Goal: Information Seeking & Learning: Learn about a topic

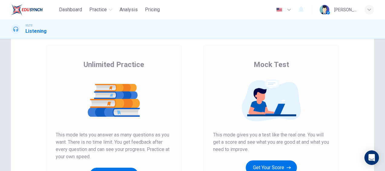
scroll to position [61, 0]
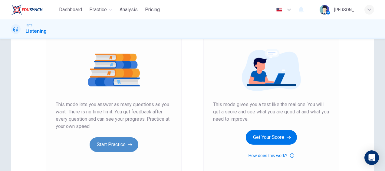
click at [124, 147] on button "Start Practice" at bounding box center [114, 144] width 49 height 15
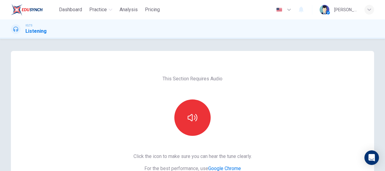
scroll to position [30, 0]
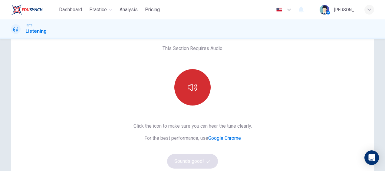
click at [193, 89] on icon "button" at bounding box center [193, 87] width 10 height 7
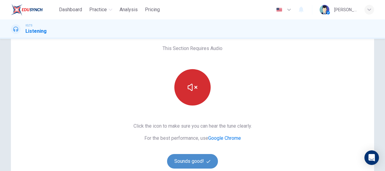
click at [202, 159] on button "Sounds good!" at bounding box center [192, 161] width 51 height 15
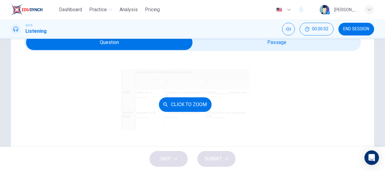
scroll to position [61, 0]
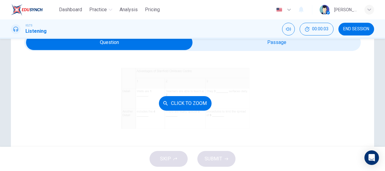
click at [190, 102] on button "Click to Zoom" at bounding box center [185, 103] width 53 height 15
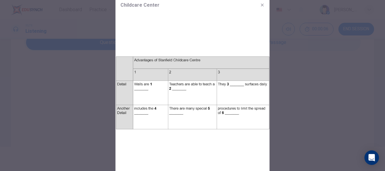
click at [141, 90] on img at bounding box center [193, 92] width 154 height 161
click at [265, 5] on button "button" at bounding box center [263, 5] width 10 height 10
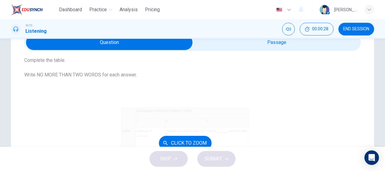
scroll to position [0, 0]
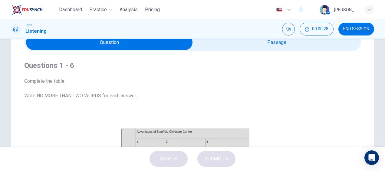
click at [277, 45] on input "checkbox" at bounding box center [109, 42] width 505 height 15
checkbox input "true"
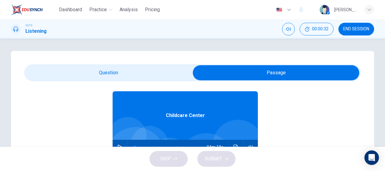
scroll to position [34, 0]
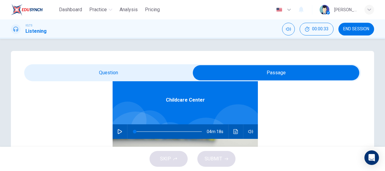
click at [117, 131] on icon "button" at bounding box center [119, 131] width 5 height 5
type input "1"
click at [118, 131] on icon "button" at bounding box center [119, 132] width 3 height 4
click at [117, 130] on icon "button" at bounding box center [119, 131] width 5 height 5
type input "0"
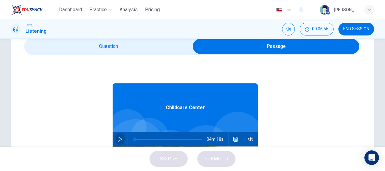
scroll to position [8, 0]
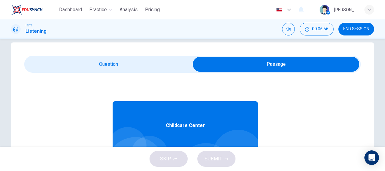
click at [318, 65] on input "checkbox" at bounding box center [276, 64] width 505 height 15
checkbox input "false"
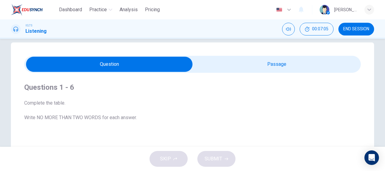
scroll to position [81, 0]
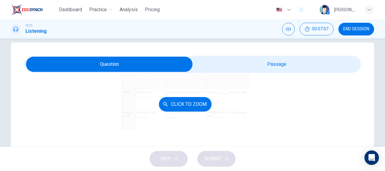
click at [196, 107] on button "Click to Zoom" at bounding box center [185, 104] width 53 height 15
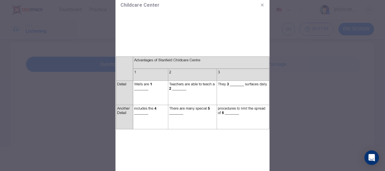
click at [302, 113] on div at bounding box center [192, 85] width 385 height 171
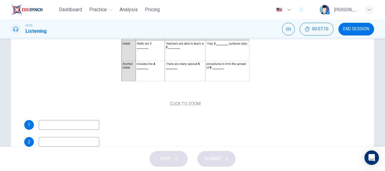
scroll to position [99, 0]
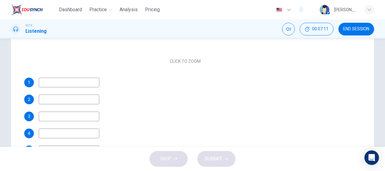
click at [90, 83] on input at bounding box center [69, 83] width 61 height 10
type input "clean"
click at [58, 97] on input at bounding box center [69, 99] width 61 height 10
click at [56, 99] on input at bounding box center [69, 99] width 61 height 10
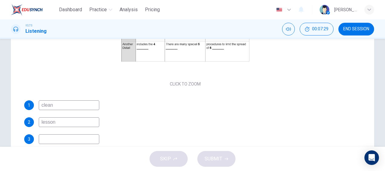
scroll to position [61, 0]
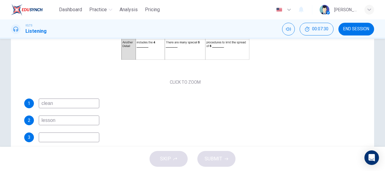
type input "lesson"
click at [64, 137] on input at bounding box center [69, 137] width 61 height 10
type input "disinfect"
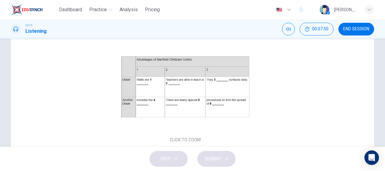
scroll to position [99, 0]
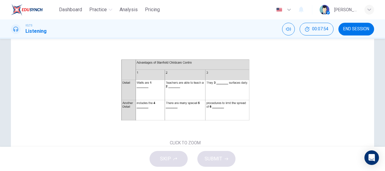
type input "don't know"
click at [240, 163] on div "SKIP SUBMIT" at bounding box center [192, 159] width 385 height 24
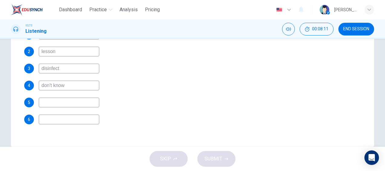
scroll to position [160, 0]
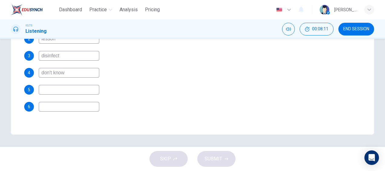
click at [90, 93] on input at bounding box center [69, 90] width 61 height 10
type input "steps"
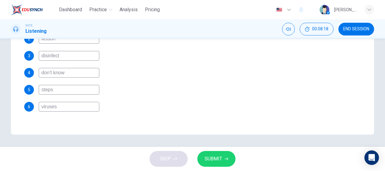
type input "viruses"
click at [223, 160] on button "SUBMIT" at bounding box center [216, 159] width 38 height 16
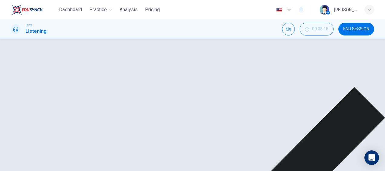
scroll to position [0, 0]
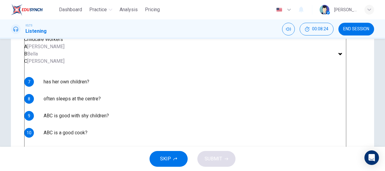
scroll to position [121, 0]
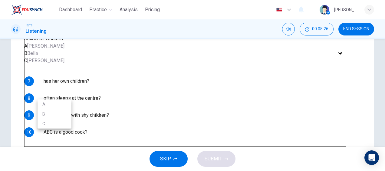
click at [53, 92] on body "Dashboard Practice Analysis Pricing English en ​ Gus Learn IELTS Listening 00:0…" at bounding box center [192, 85] width 385 height 171
click at [57, 111] on li "B" at bounding box center [55, 114] width 34 height 10
type input "B"
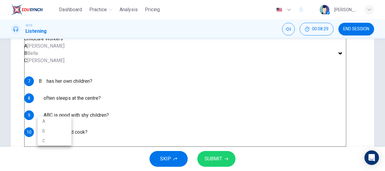
click at [64, 111] on body "Dashboard Practice Analysis Pricing English en ​ Gus Learn IELTS Listening 00:0…" at bounding box center [192, 85] width 385 height 171
click at [50, 137] on li "C" at bounding box center [55, 141] width 34 height 10
type input "C"
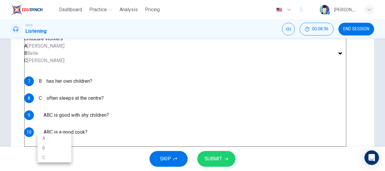
click at [60, 128] on body "Dashboard Practice Analysis Pricing English en ​ Gus Learn IELTS Listening 00:0…" at bounding box center [192, 85] width 385 height 171
click at [53, 137] on li "A" at bounding box center [55, 138] width 34 height 10
type input "A"
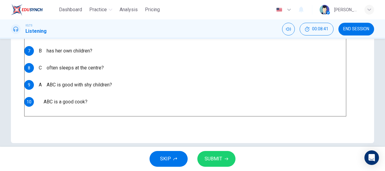
click at [66, 111] on body "Dashboard Practice Analysis Pricing English en ​ Gus Learn IELTS Listening 00:0…" at bounding box center [192, 85] width 385 height 171
click at [62, 126] on li "B" at bounding box center [55, 131] width 34 height 10
type input "B"
click at [220, 156] on span "SUBMIT" at bounding box center [214, 158] width 18 height 8
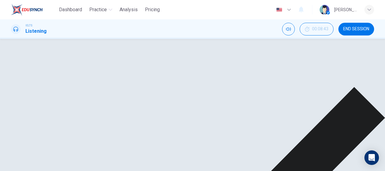
scroll to position [121, 0]
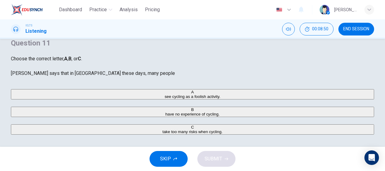
scroll to position [0, 0]
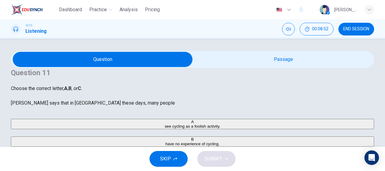
click at [230, 67] on input "checkbox" at bounding box center [102, 59] width 545 height 15
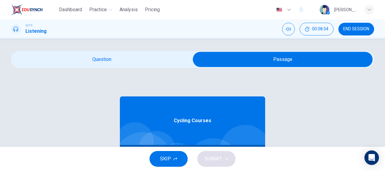
scroll to position [34, 0]
click at [161, 67] on input "checkbox" at bounding box center [282, 59] width 545 height 15
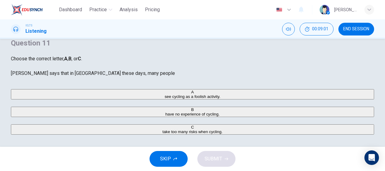
scroll to position [0, 0]
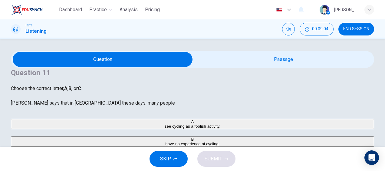
click at [261, 67] on input "checkbox" at bounding box center [102, 59] width 545 height 15
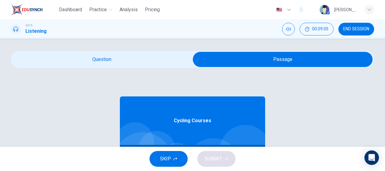
click at [151, 67] on input "checkbox" at bounding box center [282, 59] width 545 height 15
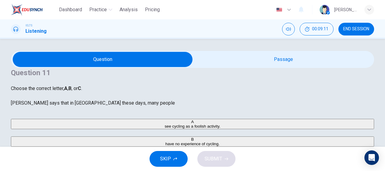
click at [273, 67] on input "checkbox" at bounding box center [102, 59] width 545 height 15
checkbox input "true"
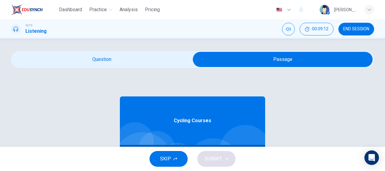
scroll to position [34, 0]
click at [125, 150] on icon "button" at bounding box center [127, 152] width 4 height 5
type input "5"
type input "0"
click at [124, 67] on input "checkbox" at bounding box center [282, 59] width 545 height 15
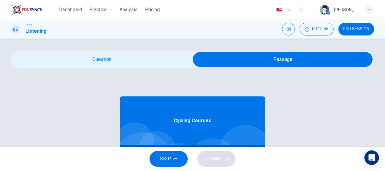
checkbox input "false"
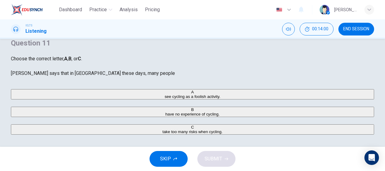
scroll to position [91, 0]
click at [163, 129] on span "take too many risks when cycling." at bounding box center [193, 131] width 60 height 5
click at [216, 158] on span "SUBMIT" at bounding box center [214, 158] width 18 height 8
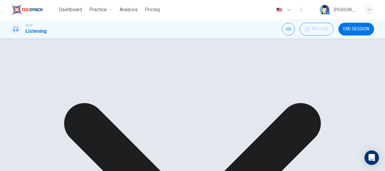
scroll to position [160, 0]
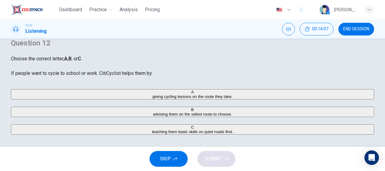
scroll to position [39, 0]
click at [138, 99] on button "A giving cycling lessons on the route they take." at bounding box center [192, 94] width 363 height 10
click at [218, 155] on span "SUBMIT" at bounding box center [214, 158] width 18 height 8
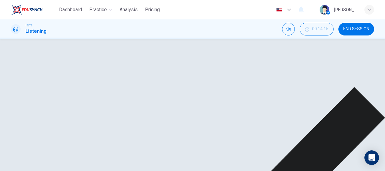
scroll to position [99, 0]
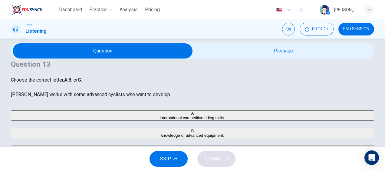
scroll to position [39, 0]
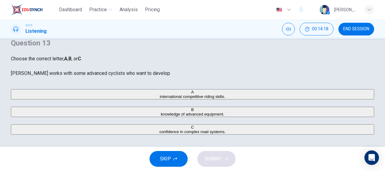
click at [160, 99] on span "international competitive riding skills." at bounding box center [192, 96] width 65 height 5
click at [160, 129] on span "confidence in complex road systems." at bounding box center [193, 131] width 66 height 5
click at [222, 159] on span "SUBMIT" at bounding box center [214, 158] width 18 height 8
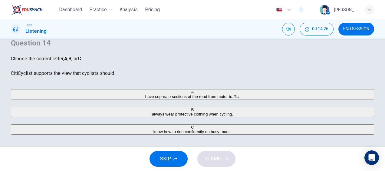
scroll to position [69, 0]
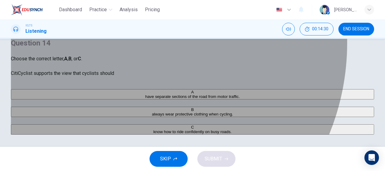
click at [154, 129] on span "know how to ride confidently on busy roads." at bounding box center [193, 131] width 78 height 5
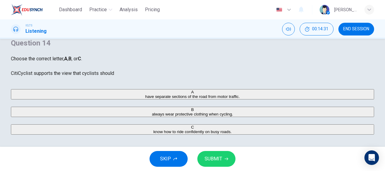
click at [226, 160] on icon "button" at bounding box center [227, 159] width 4 height 4
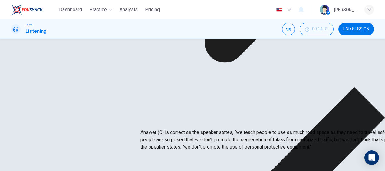
scroll to position [130, 0]
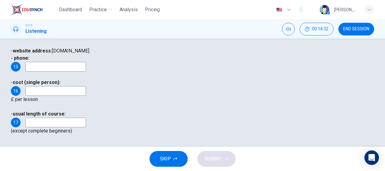
scroll to position [39, 0]
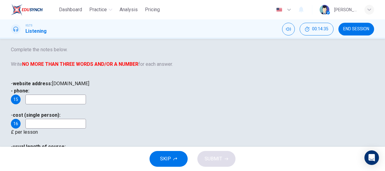
click at [86, 104] on input at bounding box center [55, 99] width 61 height 10
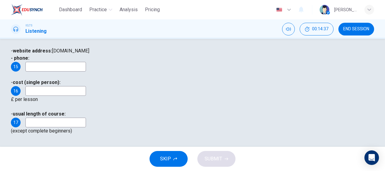
scroll to position [99, 0]
click at [86, 117] on input at bounding box center [55, 122] width 61 height 10
type input "100"
type input "16355241635"
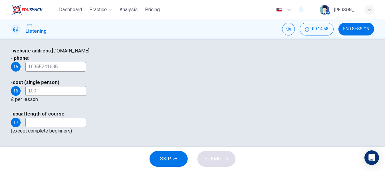
click at [86, 117] on input at bounding box center [55, 122] width 61 height 10
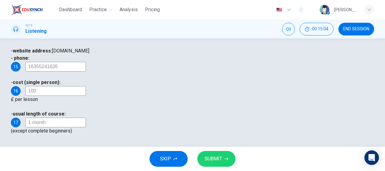
type input "1 month"
click at [215, 156] on span "SUBMIT" at bounding box center [214, 158] width 18 height 8
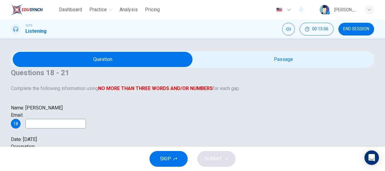
click at [288, 67] on input "checkbox" at bounding box center [102, 59] width 545 height 15
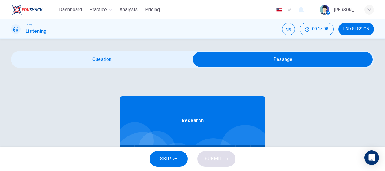
scroll to position [34, 0]
click at [166, 67] on input "checkbox" at bounding box center [282, 59] width 545 height 15
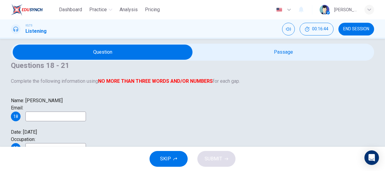
scroll to position [0, 0]
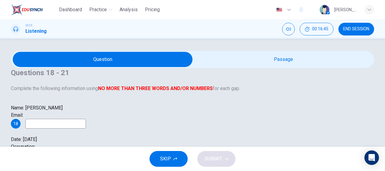
click at [253, 67] on input "checkbox" at bounding box center [102, 59] width 545 height 15
checkbox input "true"
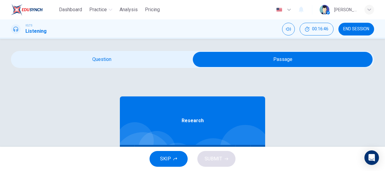
scroll to position [30, 0]
click at [125, 150] on icon "button" at bounding box center [127, 152] width 5 height 5
type input "2"
click at [125, 150] on icon "button" at bounding box center [126, 152] width 3 height 4
type input "46"
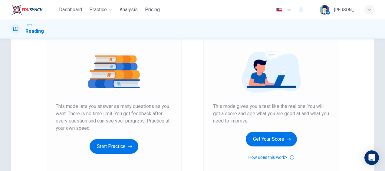
scroll to position [61, 0]
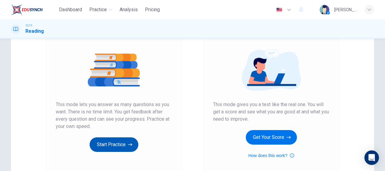
click at [109, 144] on button "Start Practice" at bounding box center [114, 144] width 49 height 15
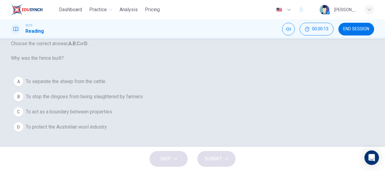
scroll to position [0, 0]
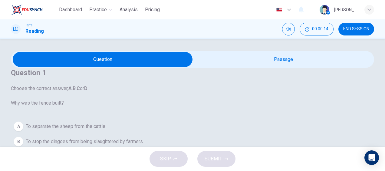
click at [280, 67] on input "checkbox" at bounding box center [102, 59] width 545 height 15
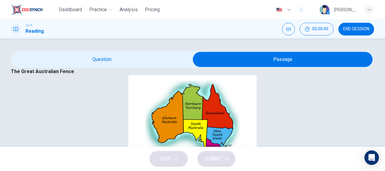
click at [126, 67] on input "checkbox" at bounding box center [282, 59] width 545 height 15
checkbox input "false"
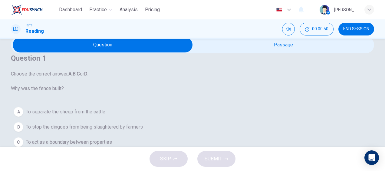
scroll to position [61, 0]
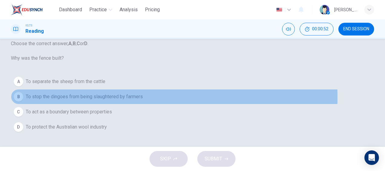
click at [99, 100] on span "To stop the dingoes from being slaughtered by farmers" at bounding box center [84, 96] width 117 height 7
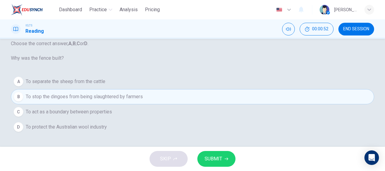
click at [212, 159] on span "SUBMIT" at bounding box center [214, 158] width 18 height 8
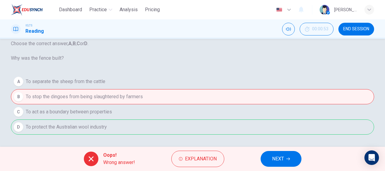
scroll to position [91, 0]
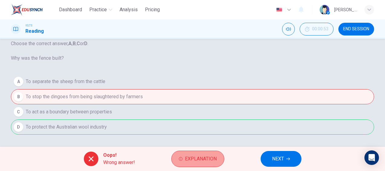
click at [199, 157] on span "Explanation" at bounding box center [201, 158] width 32 height 8
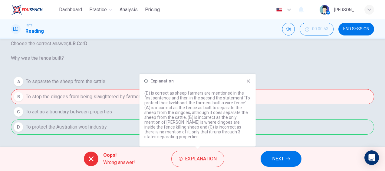
click at [293, 109] on div "A To separate the sheep from the cattle B To stop the dingoes from being slaugh…" at bounding box center [192, 104] width 363 height 61
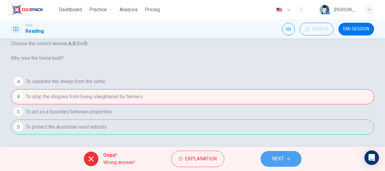
click at [283, 155] on span "NEXT" at bounding box center [278, 158] width 12 height 8
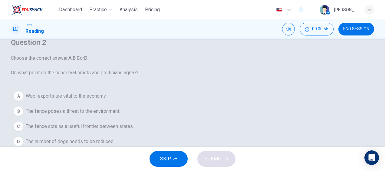
scroll to position [61, 0]
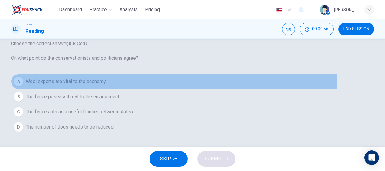
click at [100, 85] on span "Wool exports are vital to the economy." at bounding box center [66, 81] width 81 height 7
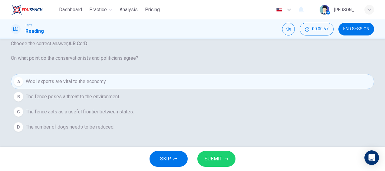
click at [215, 156] on span "SUBMIT" at bounding box center [214, 158] width 18 height 8
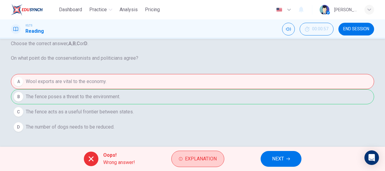
click at [207, 157] on span "Explanation" at bounding box center [201, 158] width 32 height 8
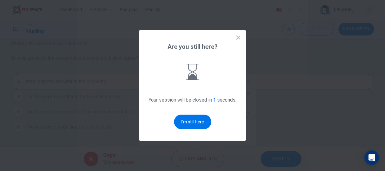
scroll to position [0, 0]
